Goal: Task Accomplishment & Management: Use online tool/utility

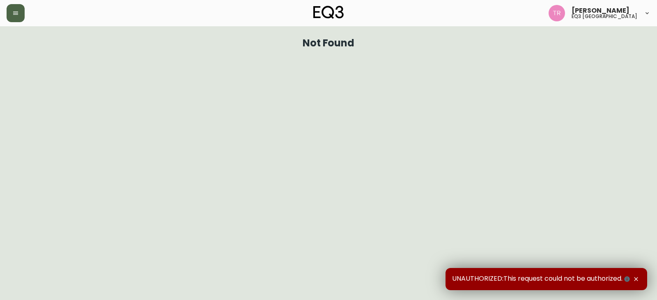
drag, startPoint x: 21, startPoint y: 13, endPoint x: 16, endPoint y: 21, distance: 9.6
click at [19, 15] on button "button" at bounding box center [16, 13] width 18 height 18
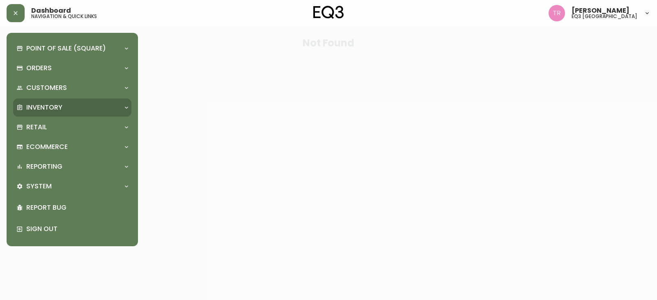
click at [40, 100] on div "Inventory" at bounding box center [72, 108] width 118 height 18
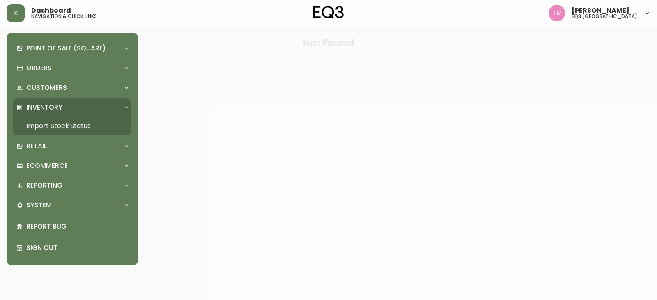
click at [55, 122] on link "Import Stock Status" at bounding box center [72, 126] width 118 height 19
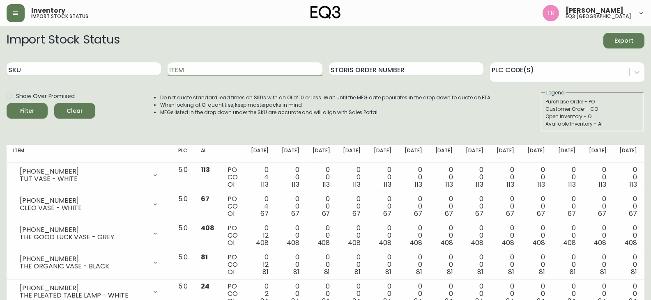
drag, startPoint x: 196, startPoint y: 70, endPoint x: 204, endPoint y: 70, distance: 8.6
click at [196, 69] on input "Item" at bounding box center [245, 68] width 154 height 13
type input "DOVER"
click at [7, 103] on button "Filter" at bounding box center [27, 111] width 41 height 16
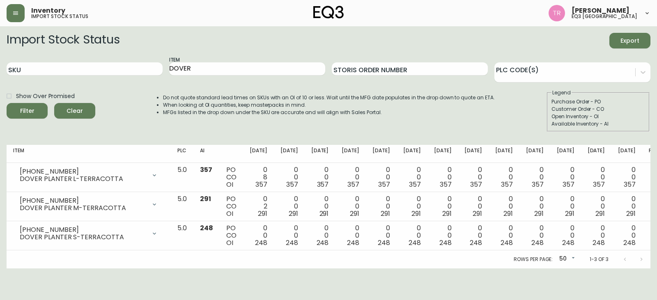
drag, startPoint x: 156, startPoint y: 292, endPoint x: 191, endPoint y: 260, distance: 47.4
click at [156, 269] on html "Inventory import stock status Tod Reykdal eq3 winnipeg Import Stock Status Expo…" at bounding box center [328, 134] width 657 height 269
